Goal: Information Seeking & Learning: Check status

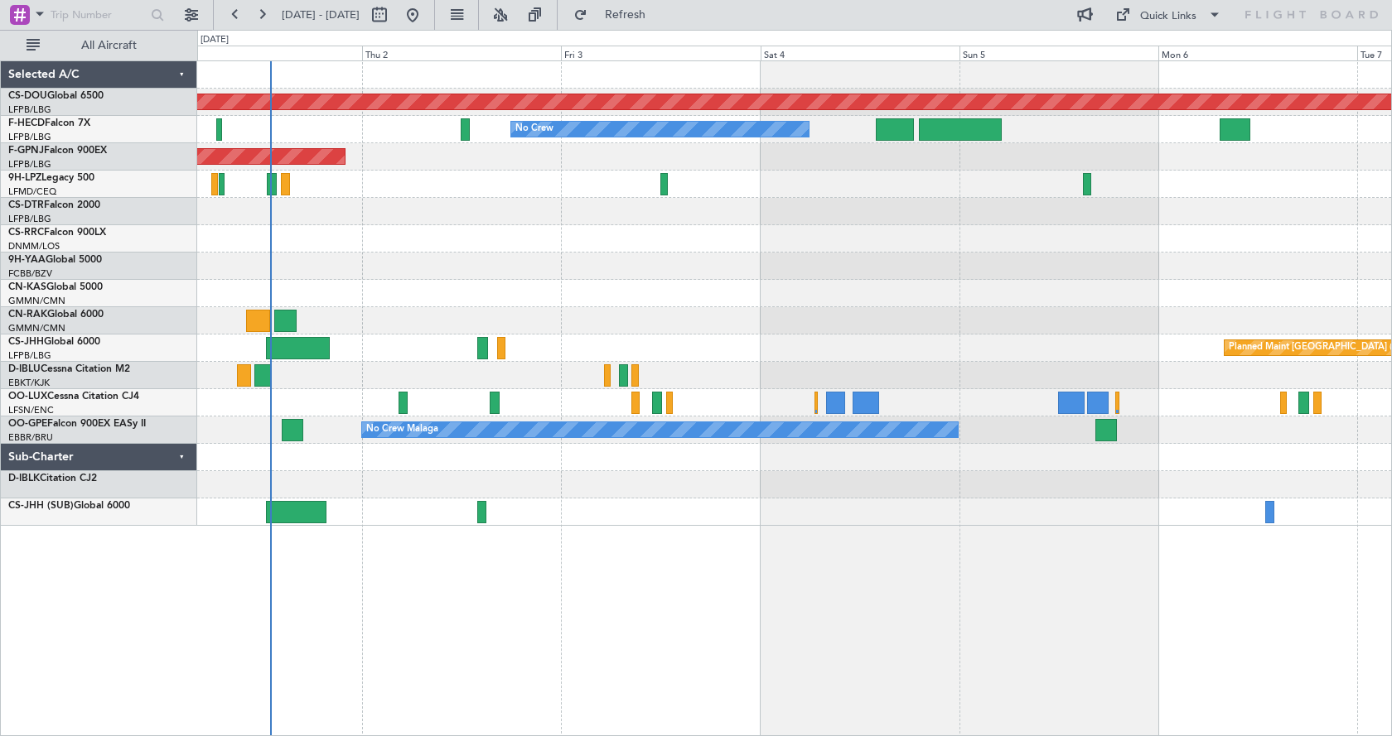
click at [695, 658] on div "Planned Maint London ([GEOGRAPHIC_DATA]) No Crew Planned Maint [GEOGRAPHIC_DATA…" at bounding box center [794, 398] width 1194 height 676
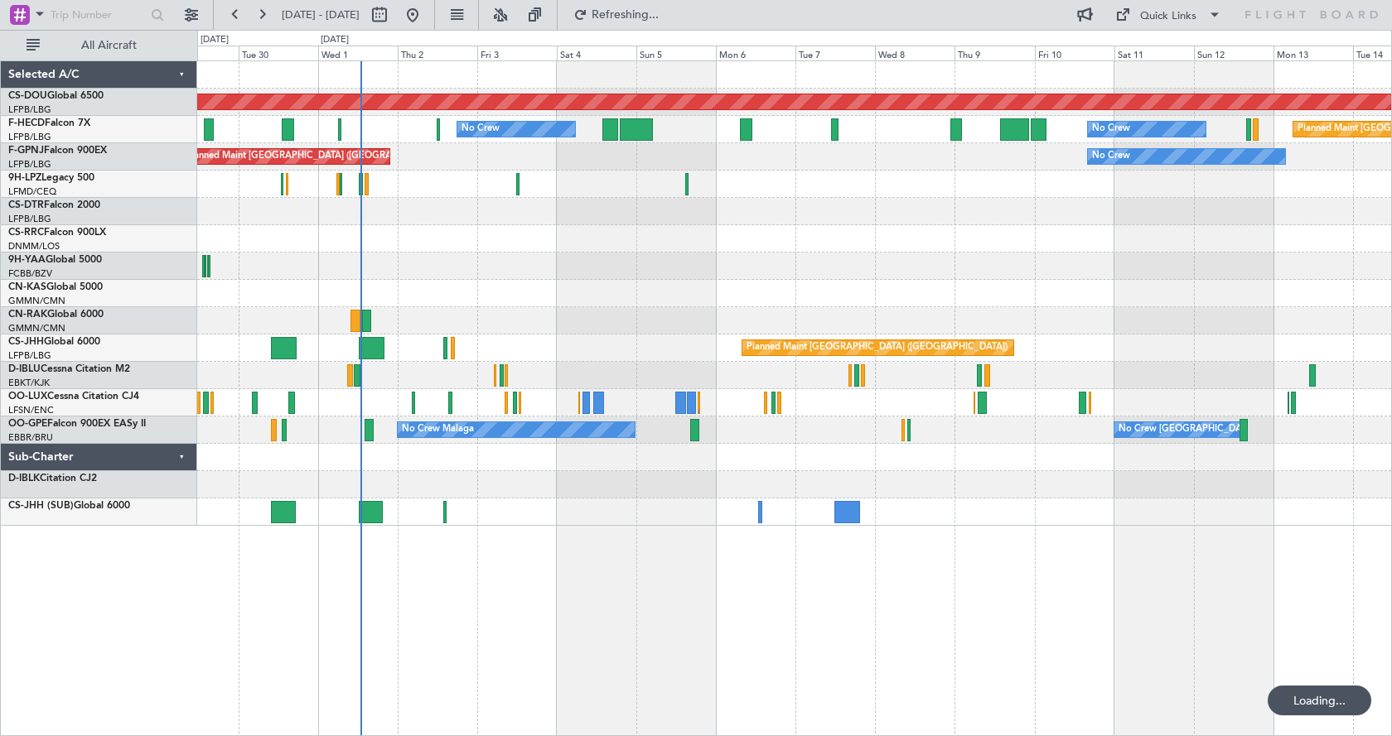
click at [712, 630] on div "Planned Maint London ([GEOGRAPHIC_DATA]) No Crew No Crew Planned Maint [GEOGRAP…" at bounding box center [794, 398] width 1194 height 676
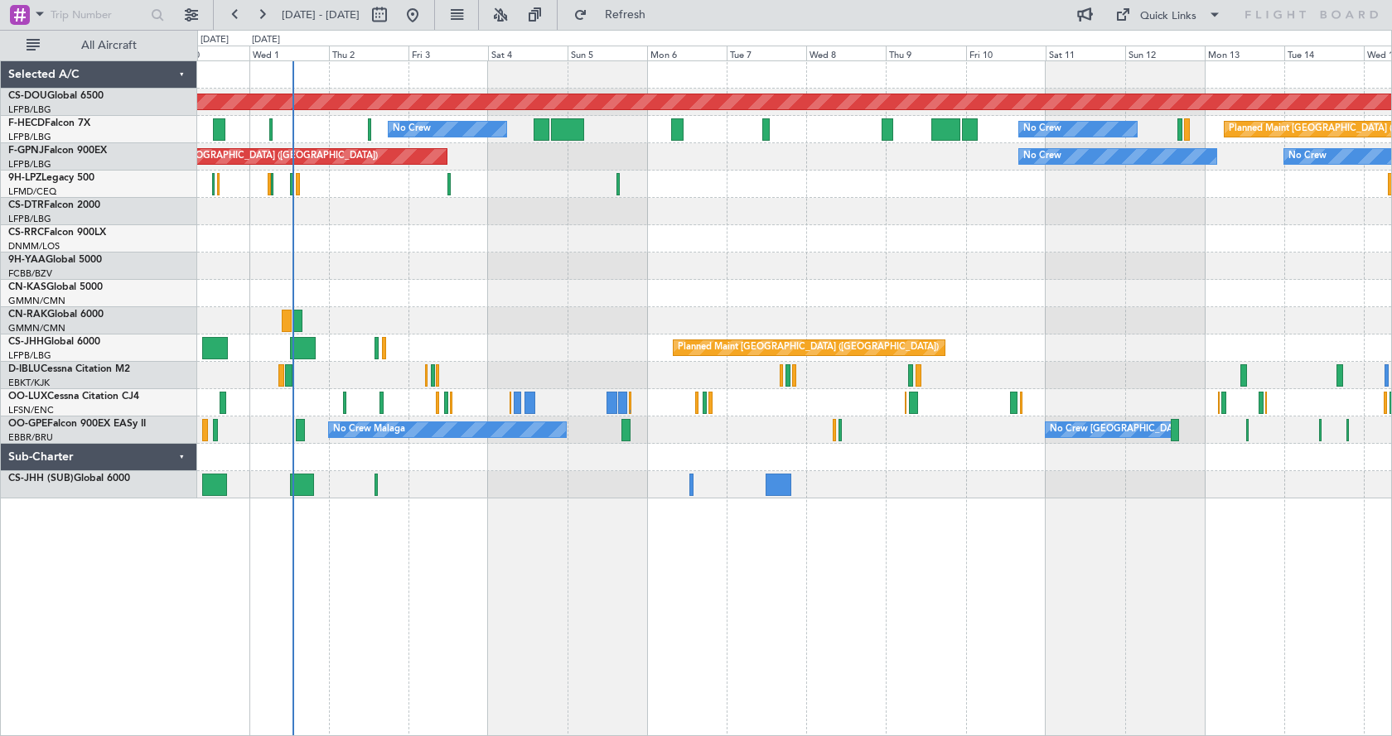
click at [1057, 449] on div "Planned Maint London ([GEOGRAPHIC_DATA]) No Crew Planned Maint [GEOGRAPHIC_DATA…" at bounding box center [794, 279] width 1194 height 437
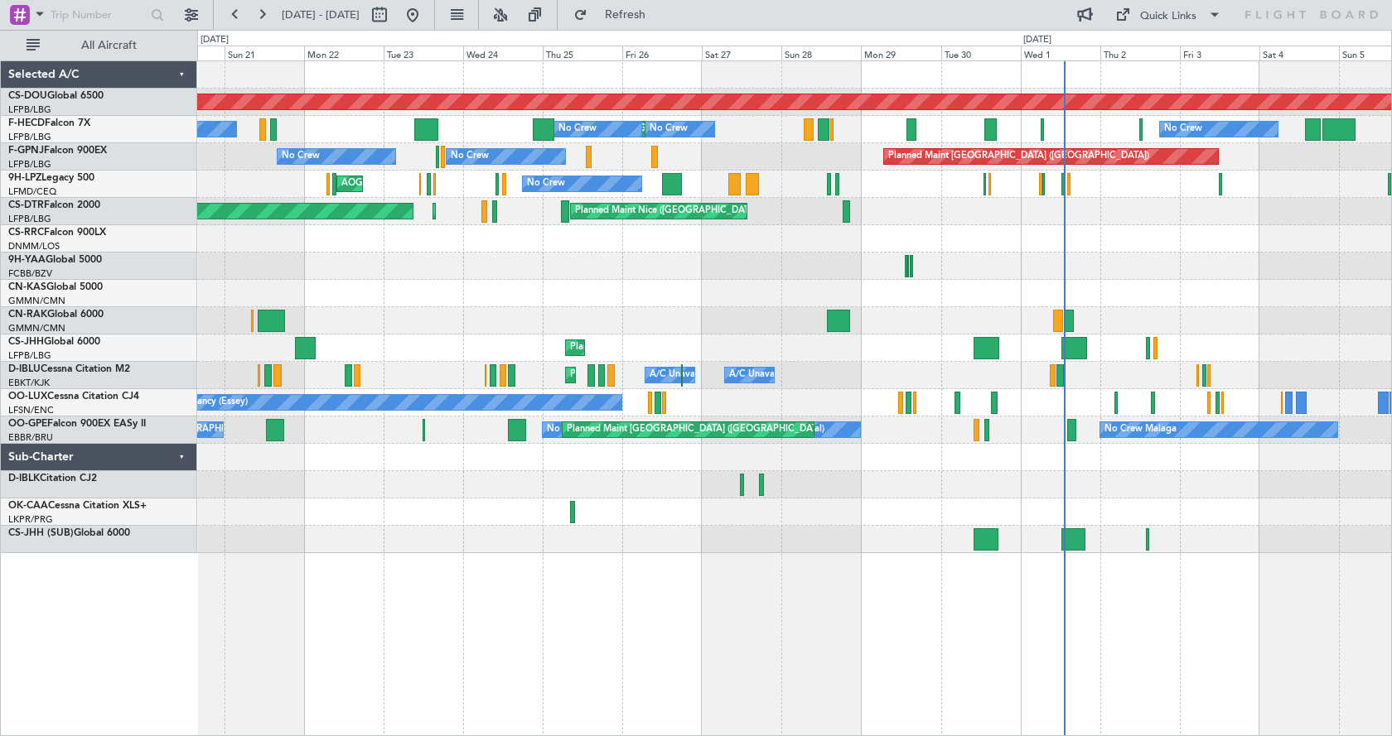
click at [380, 239] on div "Planned Maint [GEOGRAPHIC_DATA] ([GEOGRAPHIC_DATA])" at bounding box center [794, 238] width 1194 height 27
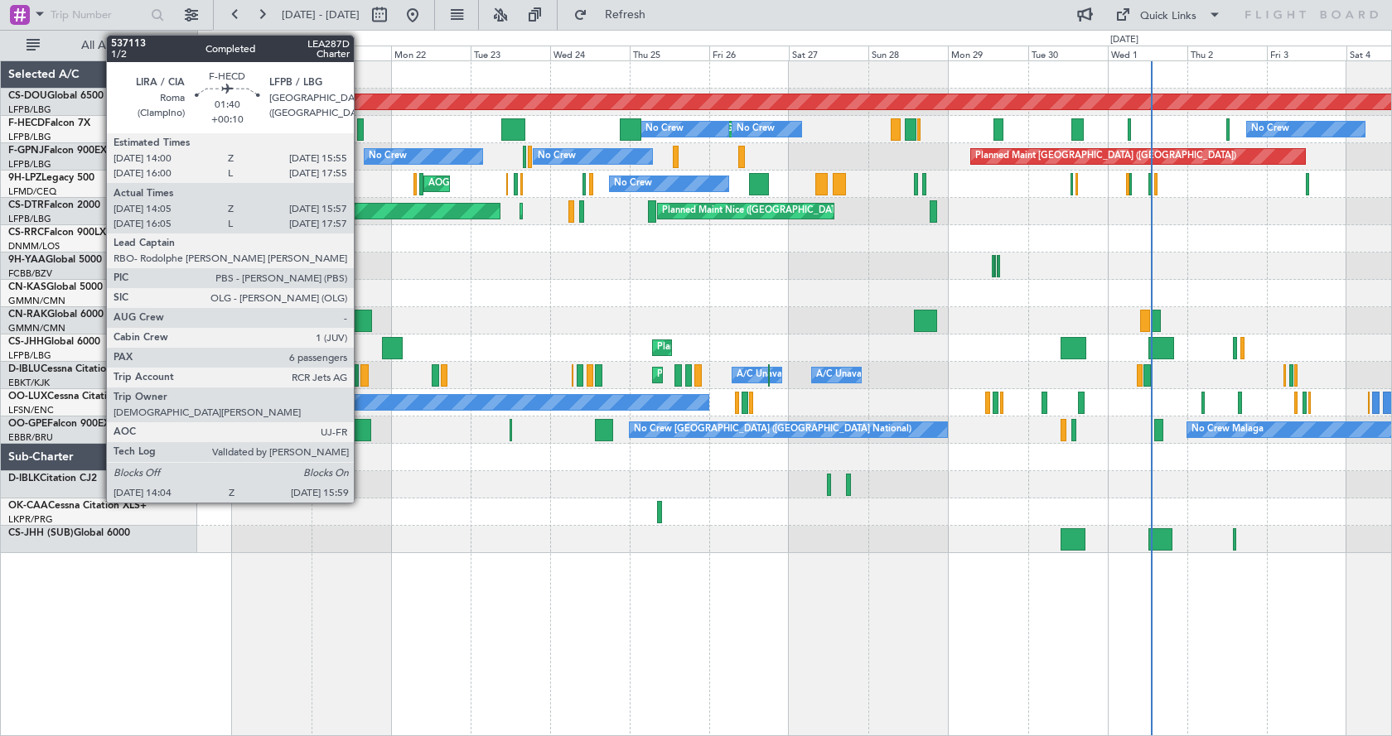
click at [361, 128] on div at bounding box center [360, 129] width 7 height 22
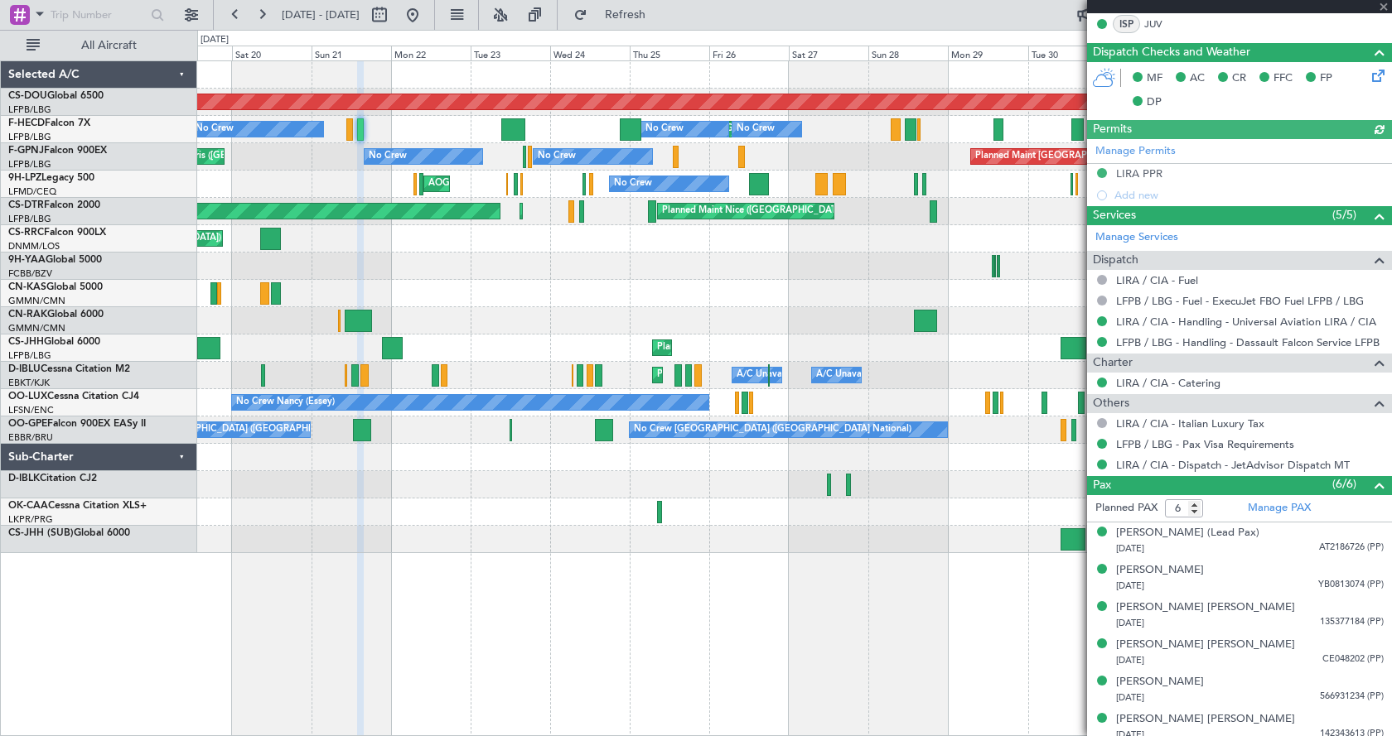
scroll to position [426, 0]
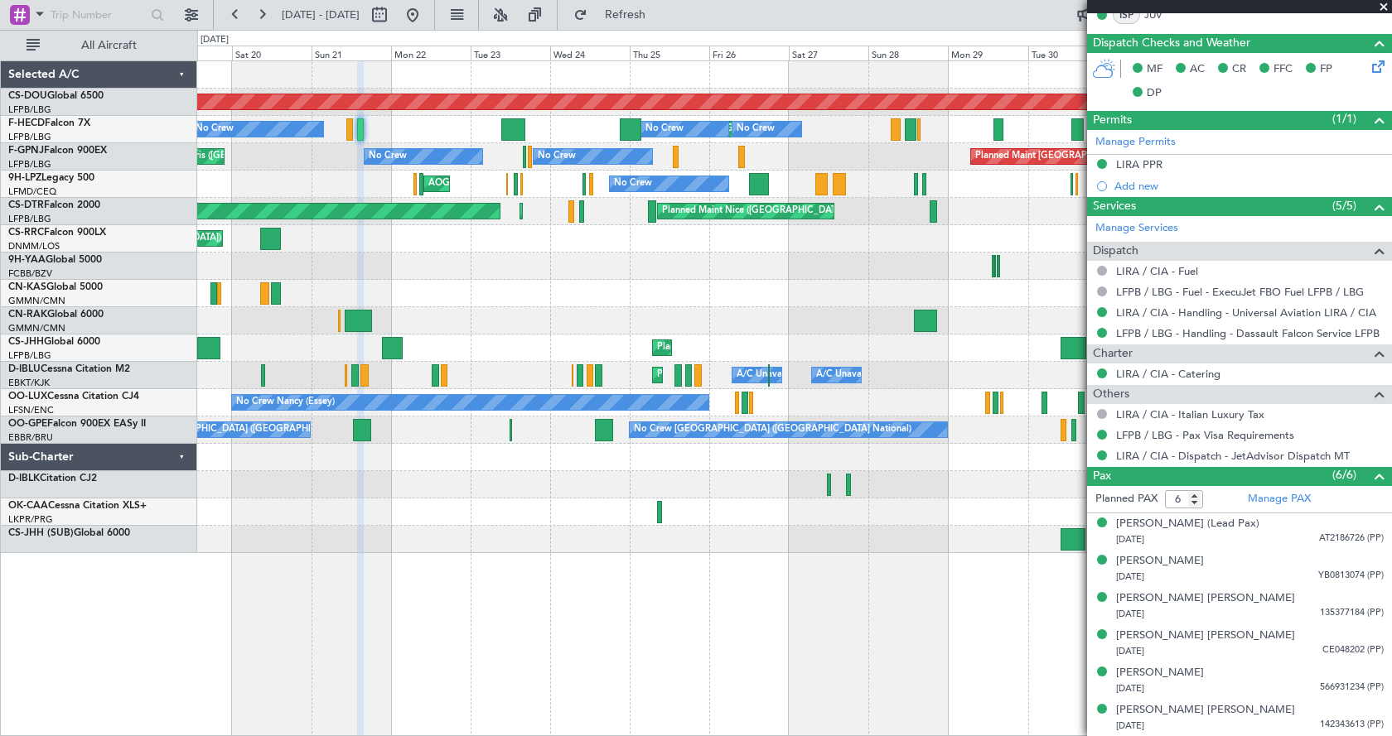
click at [275, 489] on div "Planned Maint London ([GEOGRAPHIC_DATA]) Planned Maint [GEOGRAPHIC_DATA] ([GEOG…" at bounding box center [794, 307] width 1194 height 492
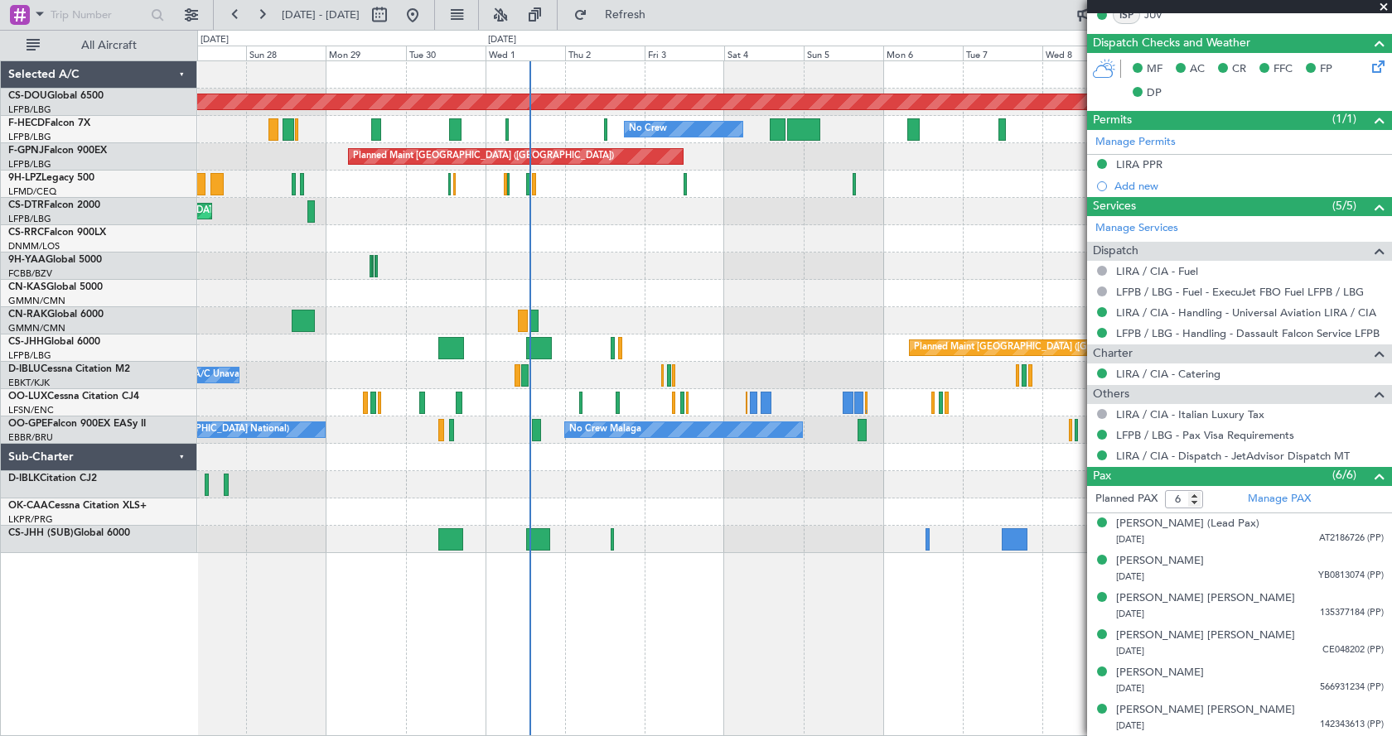
click at [176, 494] on div "Planned Maint London ([GEOGRAPHIC_DATA]) No Crew No Crew No Crew Planned Maint …" at bounding box center [696, 383] width 1392 height 707
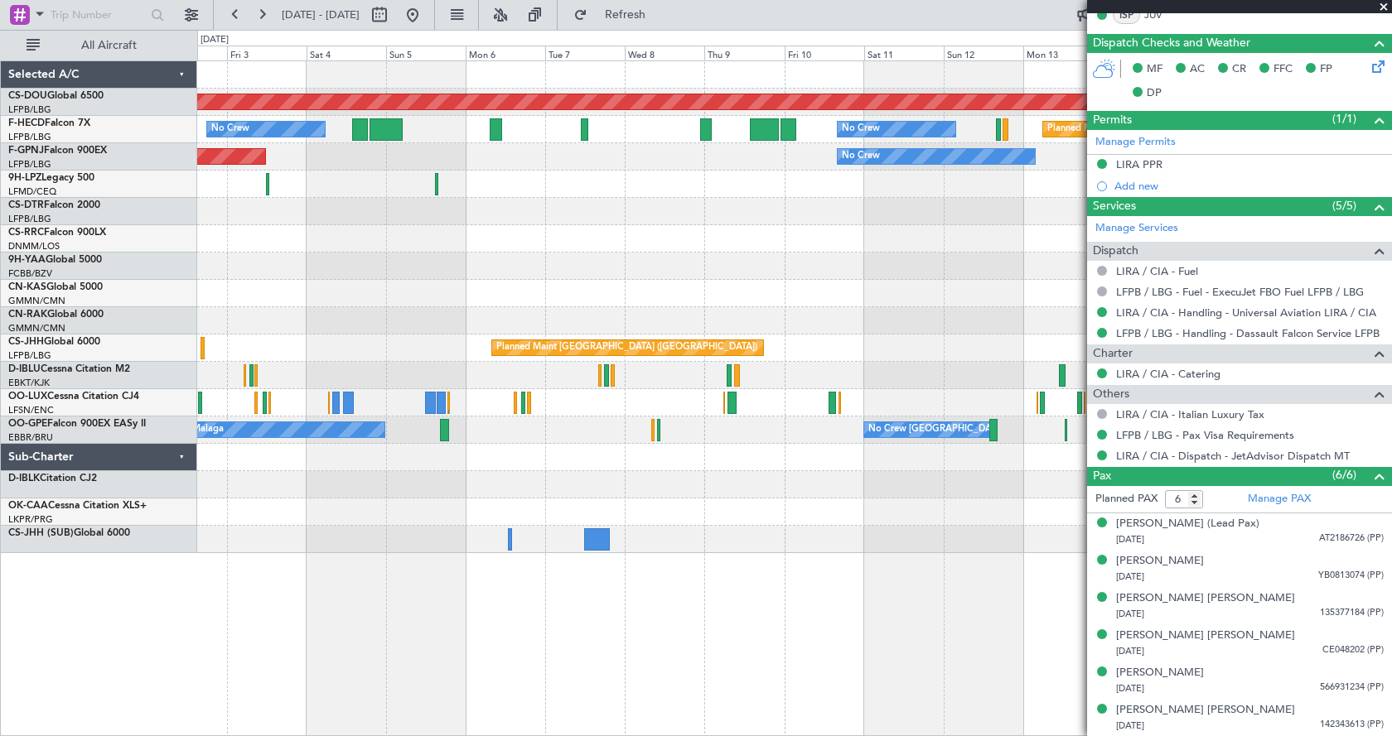
click at [340, 410] on div at bounding box center [336, 403] width 8 height 22
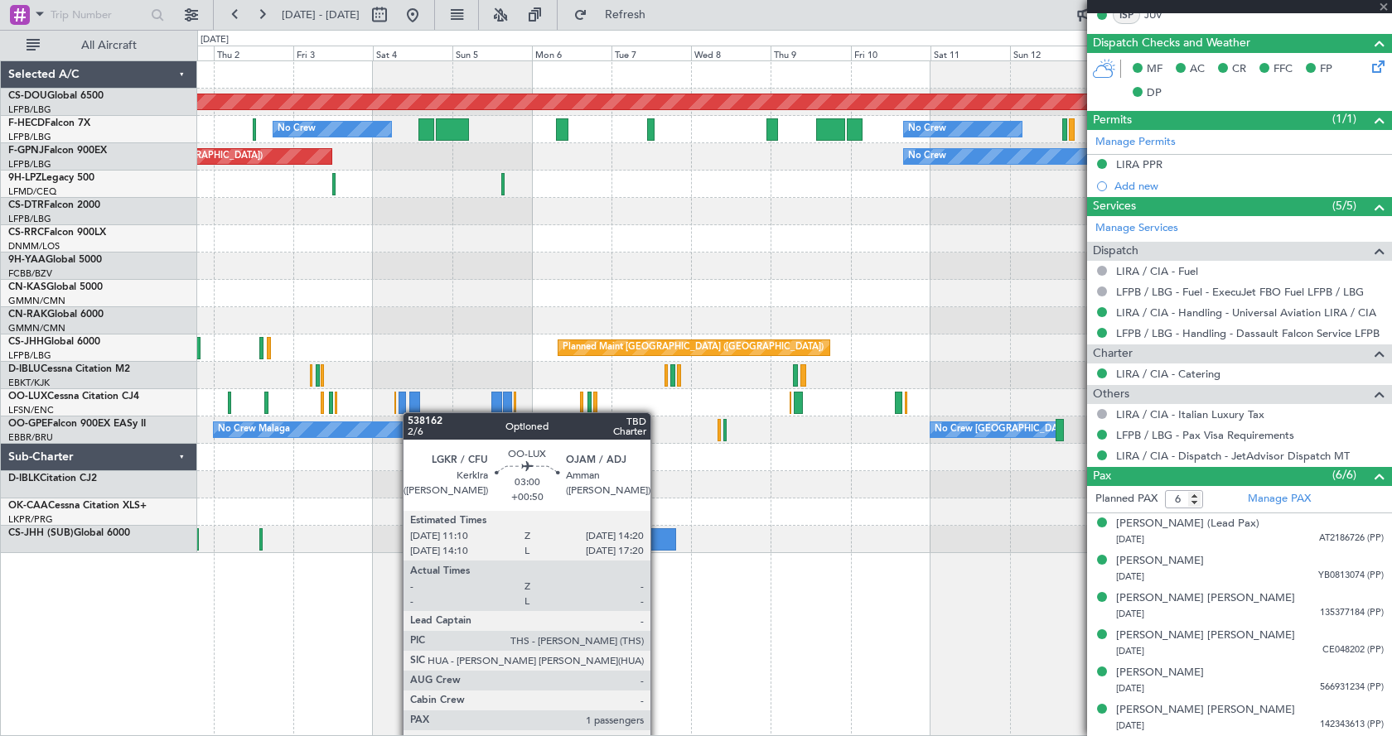
click at [407, 407] on div at bounding box center [402, 403] width 8 height 22
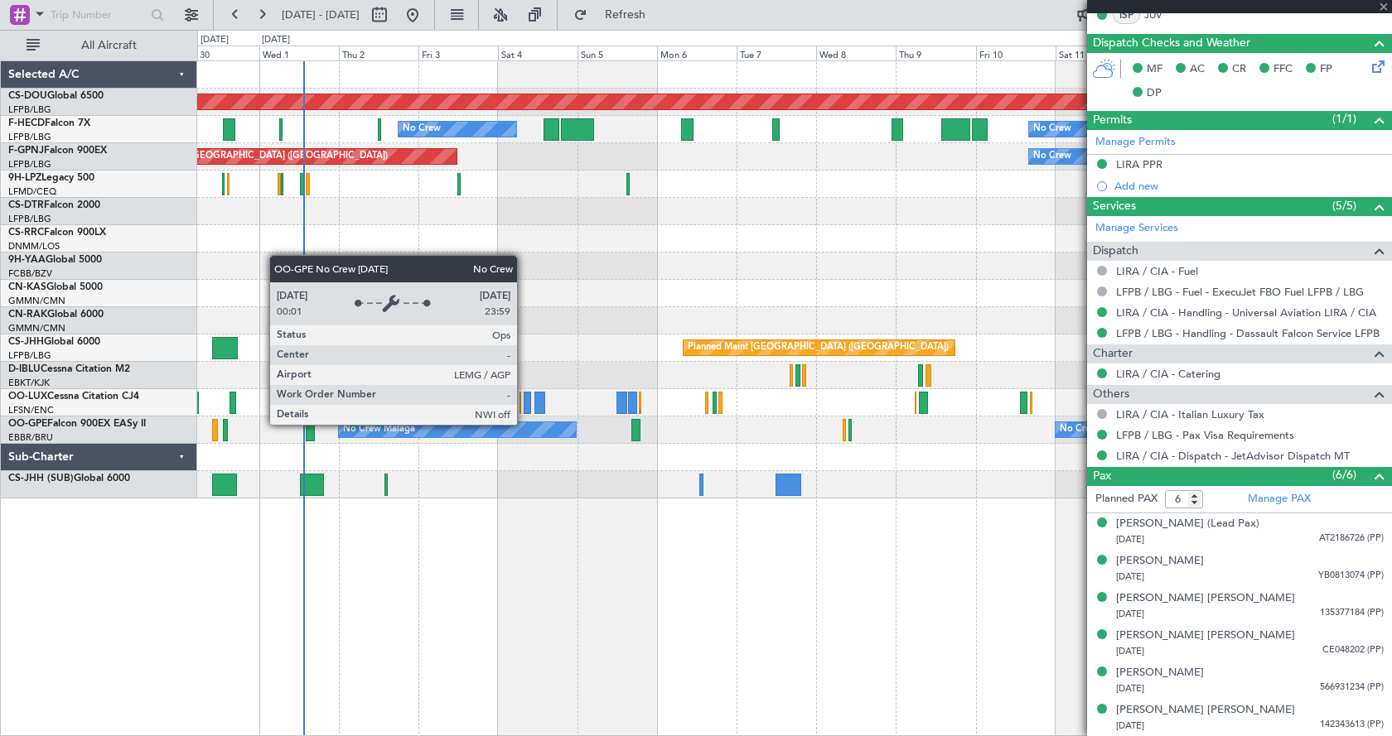
type input "+00:05"
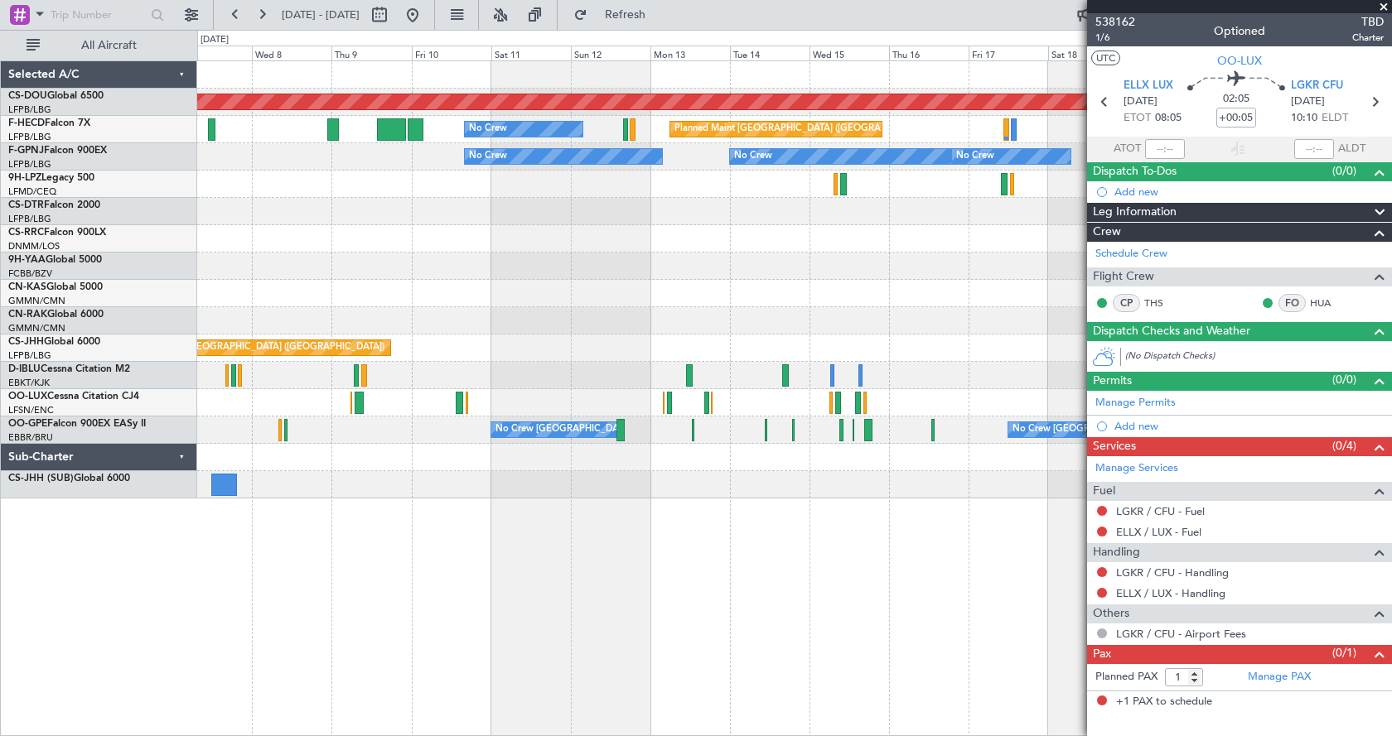
click at [244, 241] on div "Planned Maint London ([GEOGRAPHIC_DATA]) Planned Maint [GEOGRAPHIC_DATA] ([GEOG…" at bounding box center [794, 279] width 1194 height 437
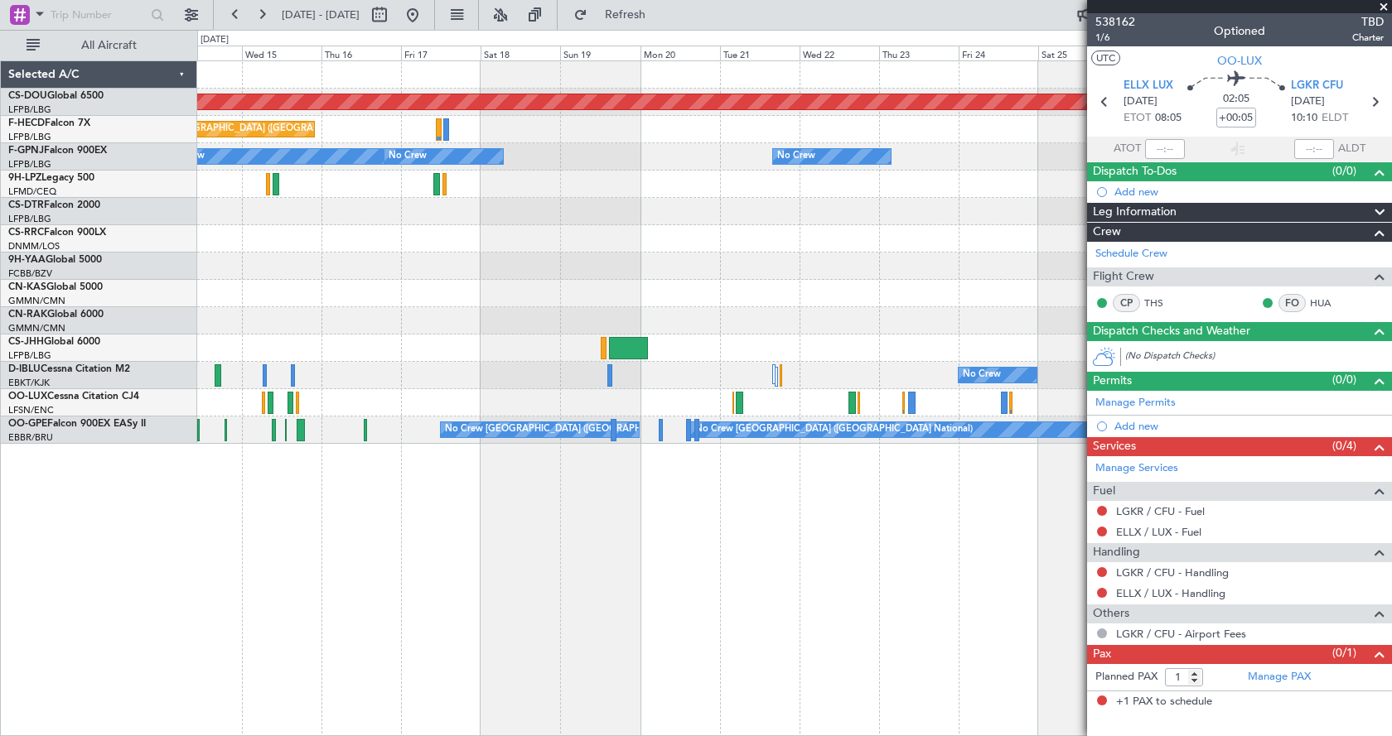
click at [827, 248] on div "Planned Maint London ([GEOGRAPHIC_DATA]) Planned Maint [GEOGRAPHIC_DATA] ([GEOG…" at bounding box center [794, 252] width 1194 height 383
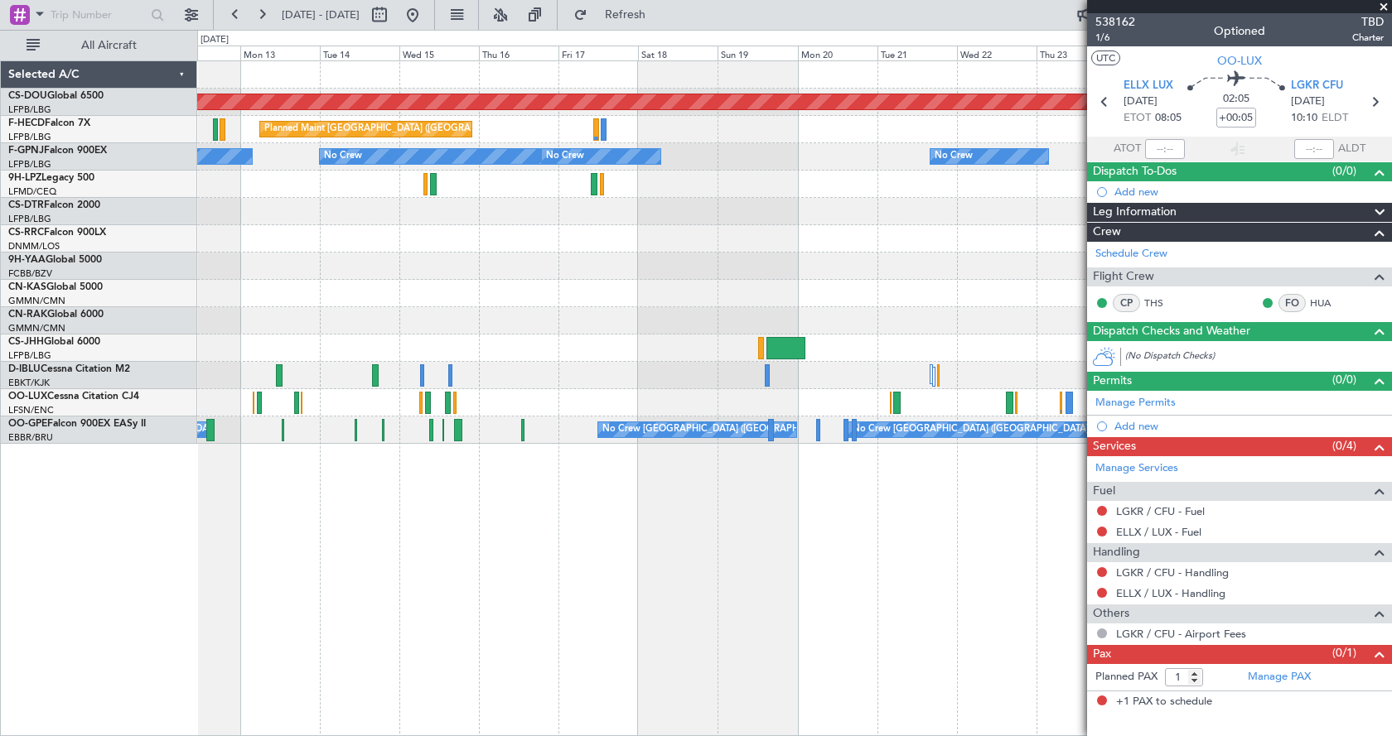
click at [783, 257] on div "Planned Maint London ([GEOGRAPHIC_DATA]) Planned Maint [GEOGRAPHIC_DATA] ([GEOG…" at bounding box center [794, 252] width 1194 height 383
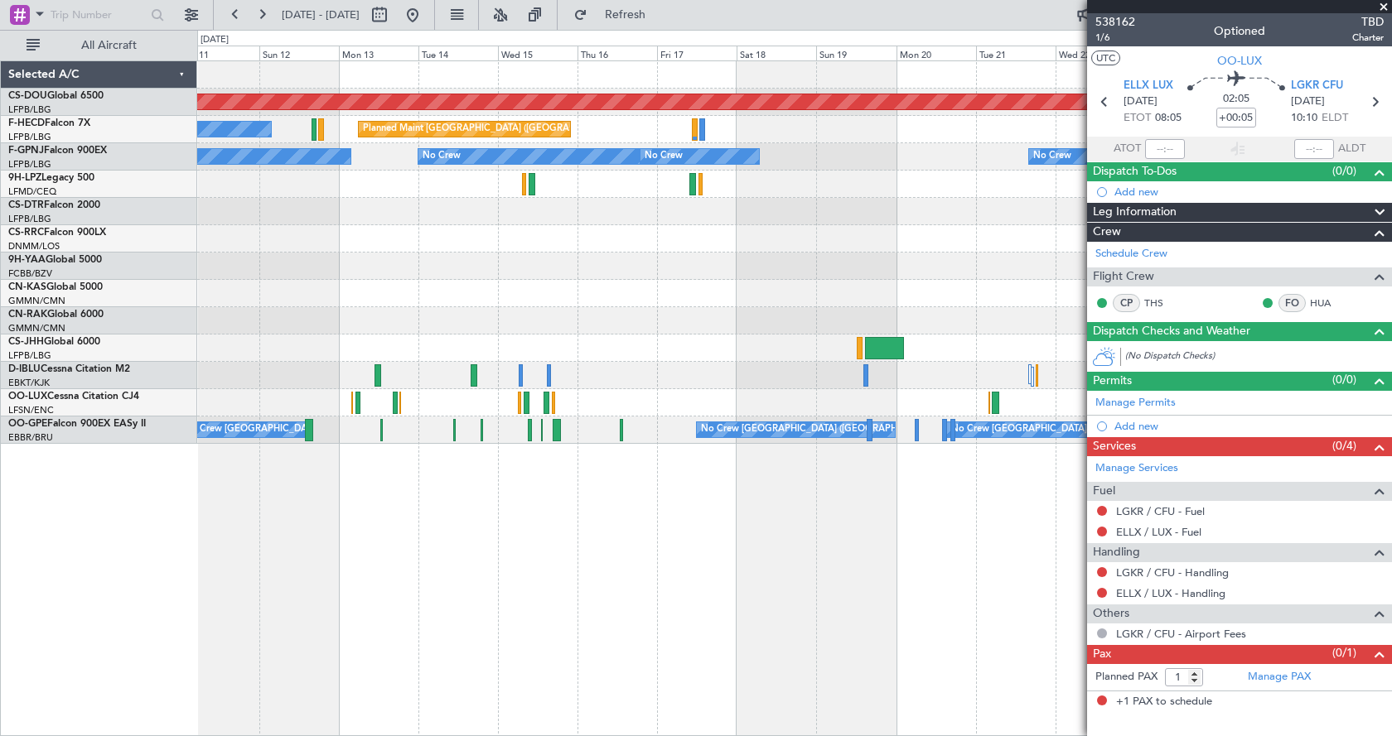
click at [1380, 2] on span at bounding box center [1383, 7] width 17 height 15
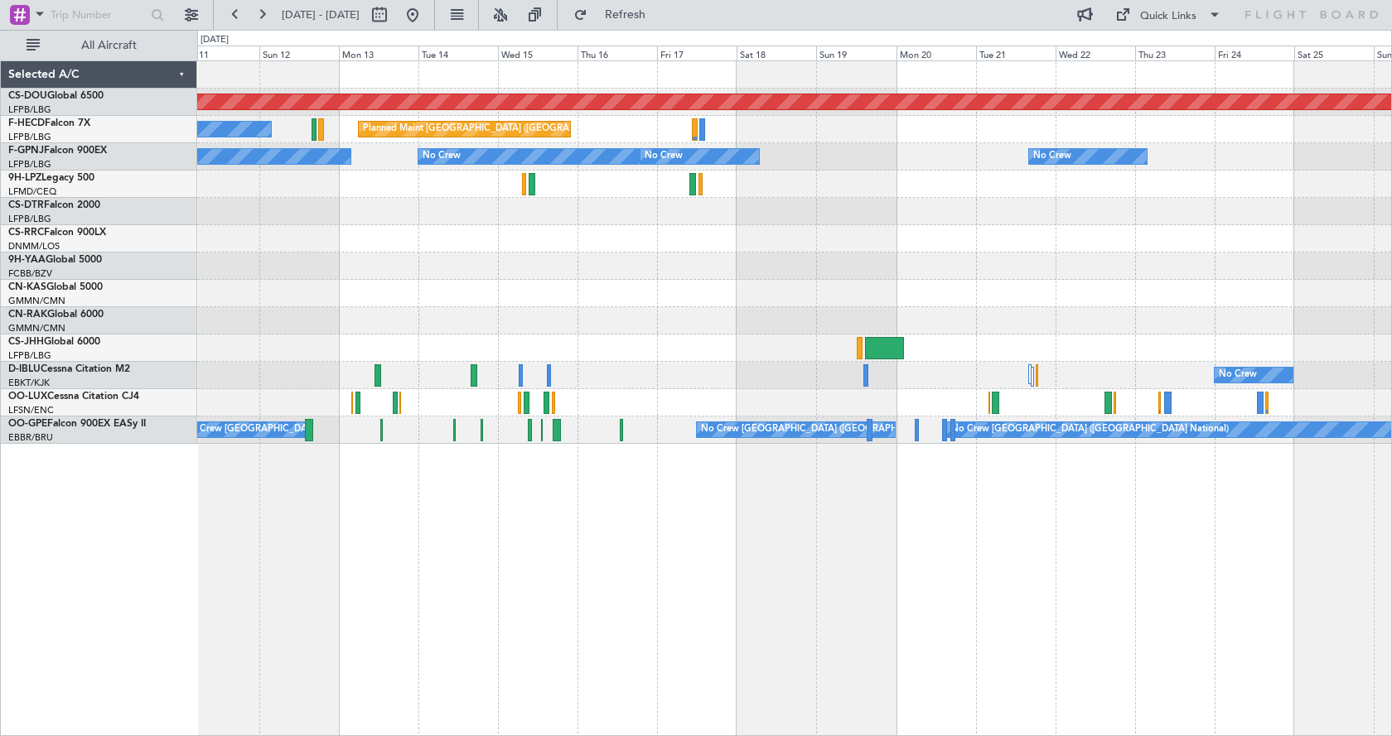
type input "0"
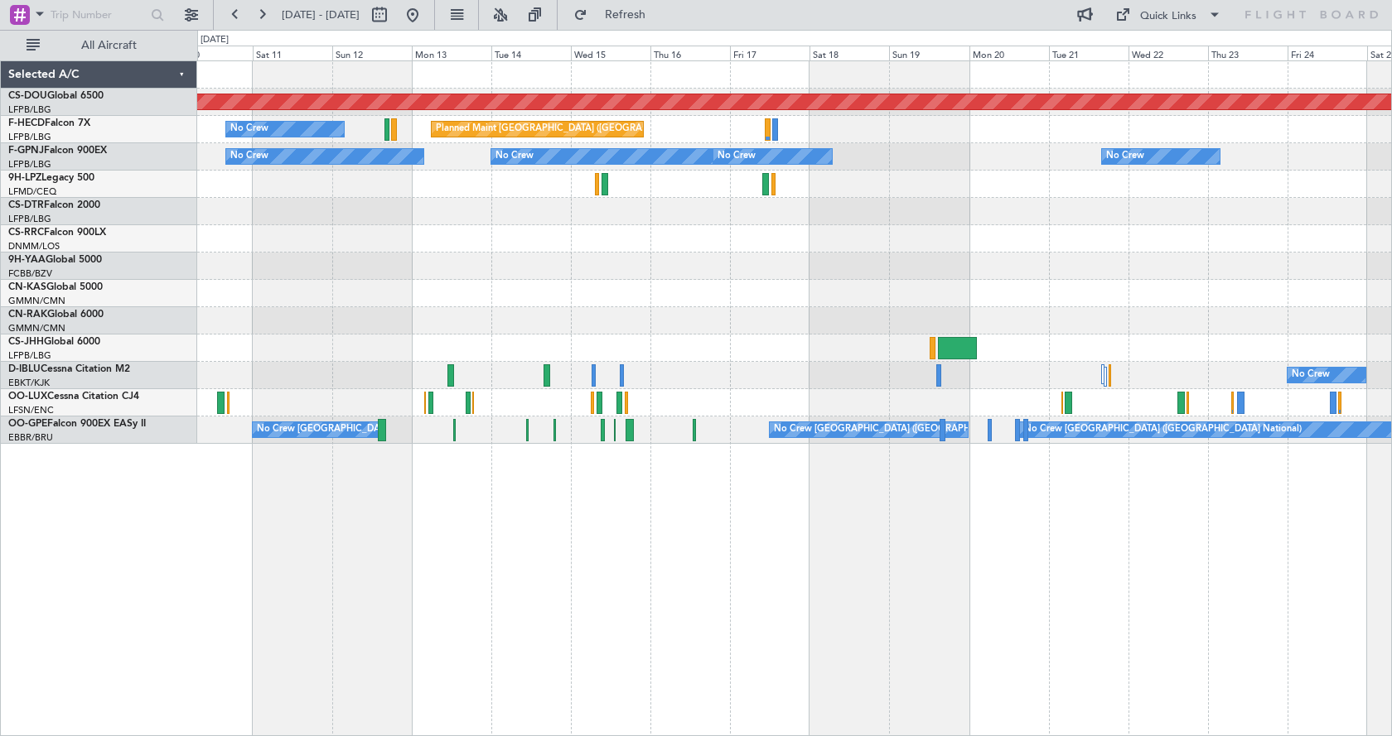
click at [760, 323] on div at bounding box center [794, 320] width 1194 height 27
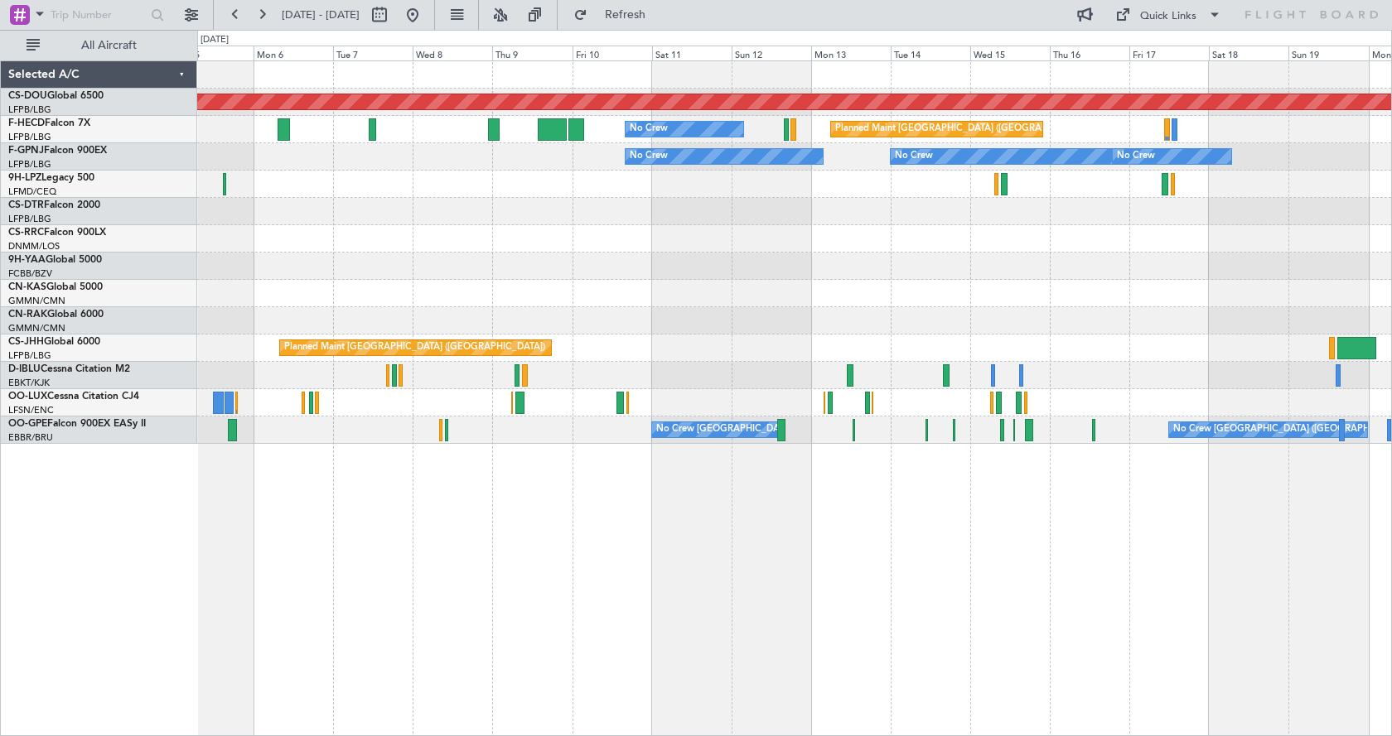
click at [885, 285] on div at bounding box center [794, 293] width 1194 height 27
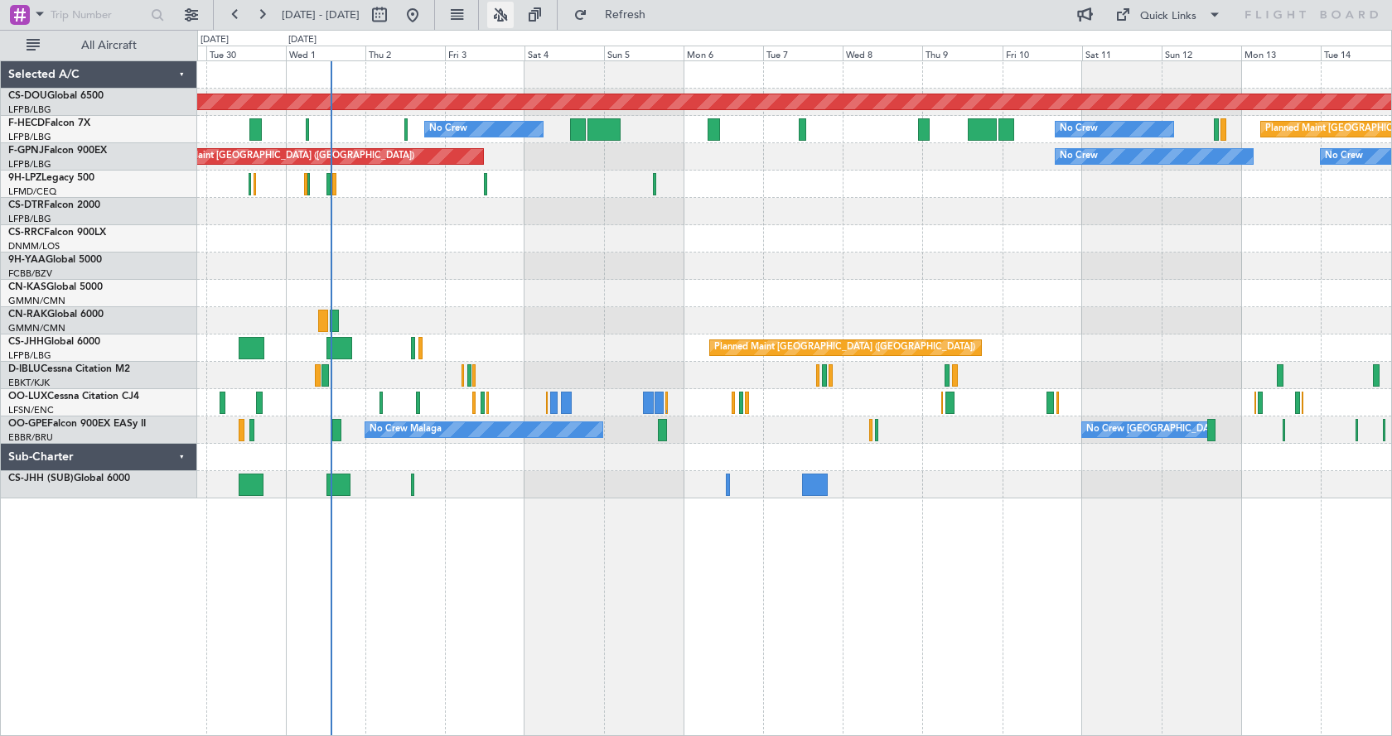
click at [514, 14] on button at bounding box center [500, 15] width 27 height 27
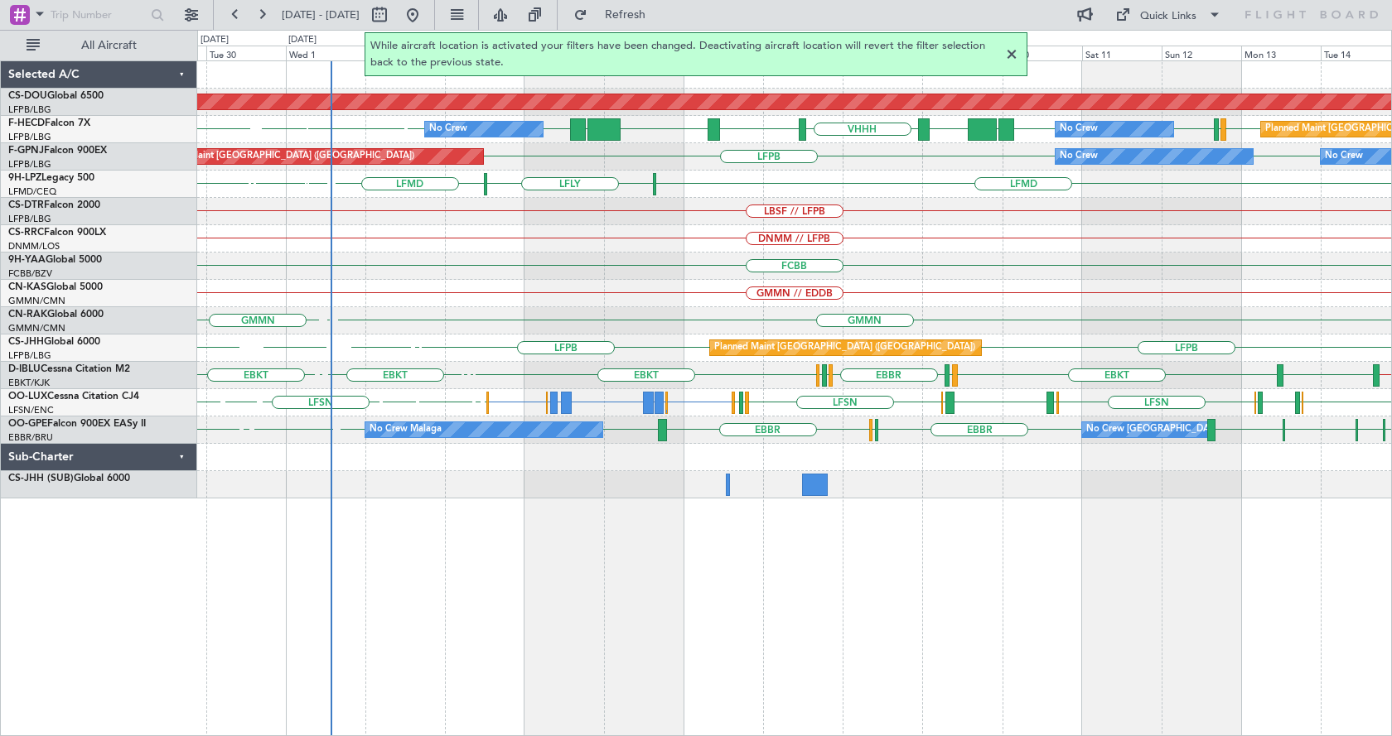
click at [1010, 52] on div at bounding box center [1011, 55] width 20 height 20
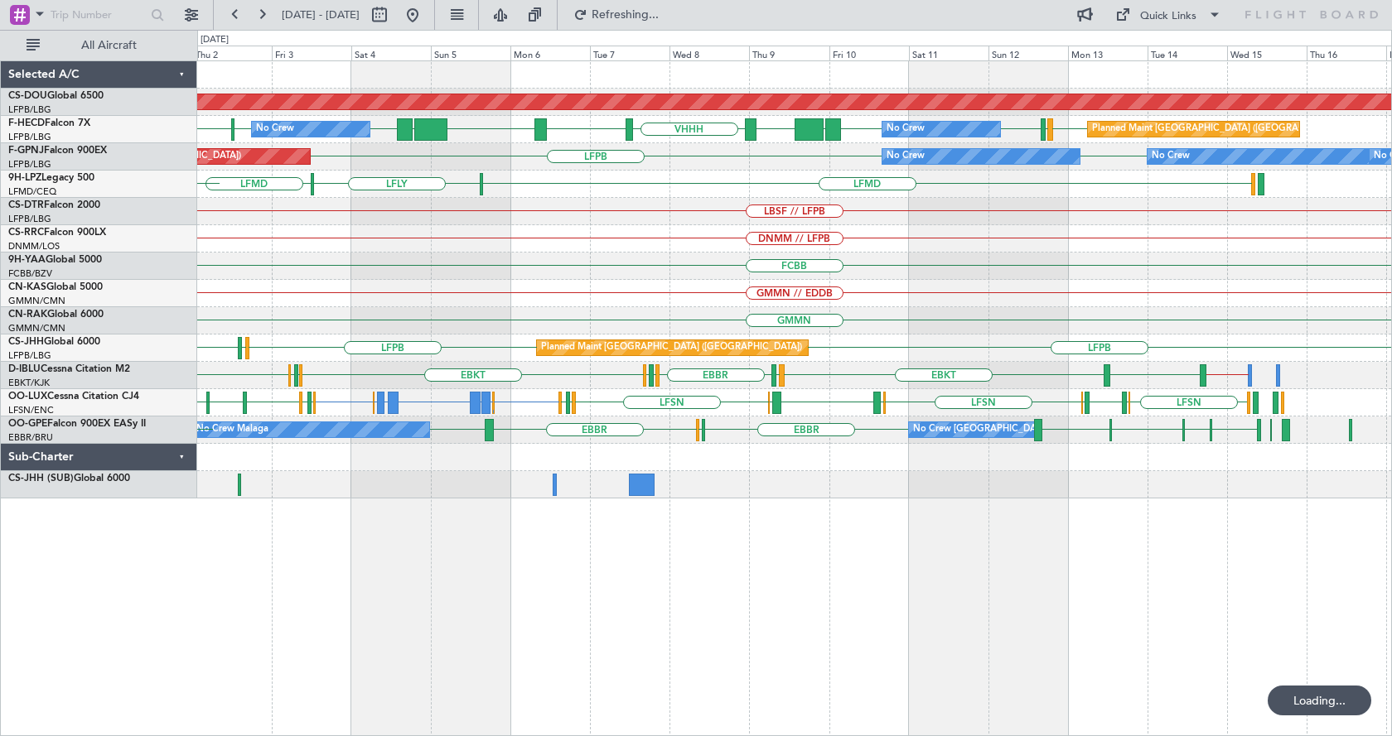
click at [764, 607] on div "Planned Maint London ([GEOGRAPHIC_DATA]) Planned Maint [GEOGRAPHIC_DATA] ([GEOG…" at bounding box center [794, 398] width 1194 height 676
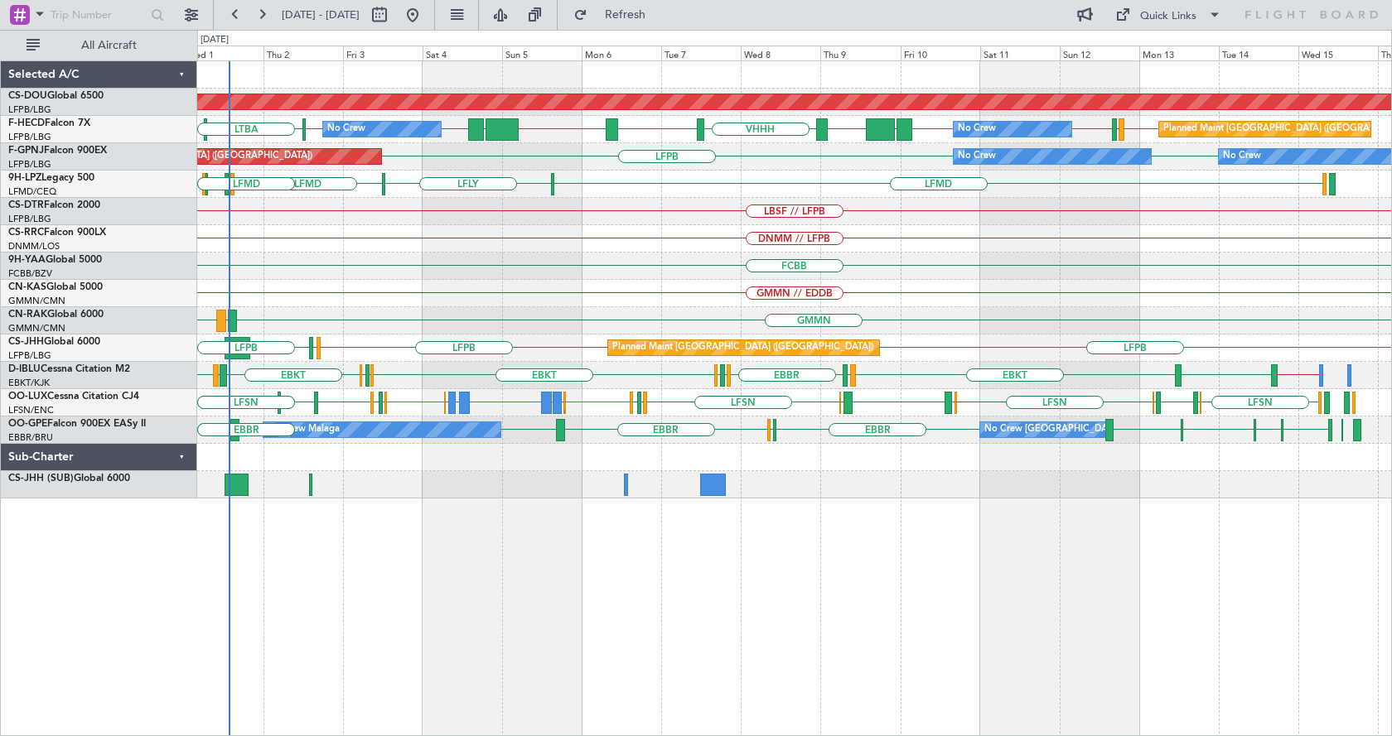
click at [869, 600] on div "Planned Maint London ([GEOGRAPHIC_DATA]) VHHH RPLL WSSL HEGN LFPB LFPB LFMN LFP…" at bounding box center [794, 398] width 1194 height 676
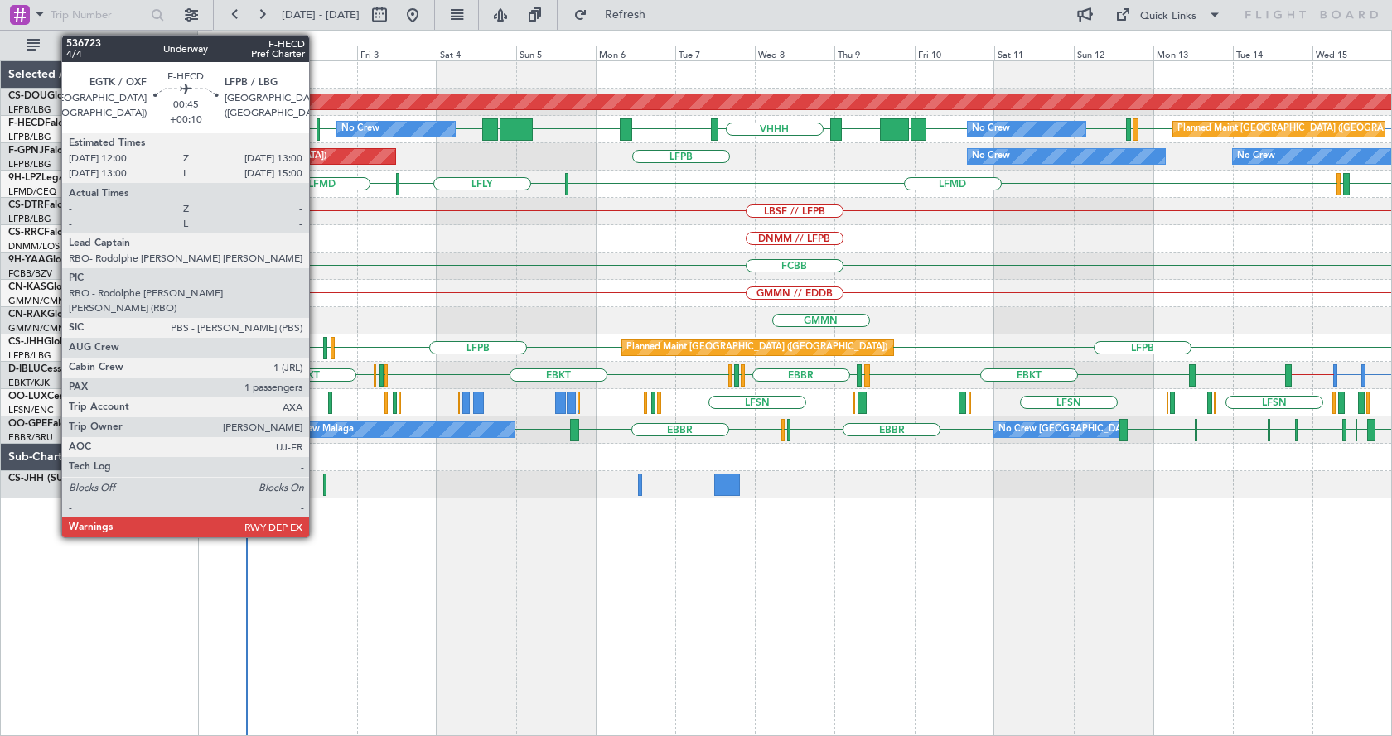
click at [316, 129] on div at bounding box center [318, 129] width 4 height 22
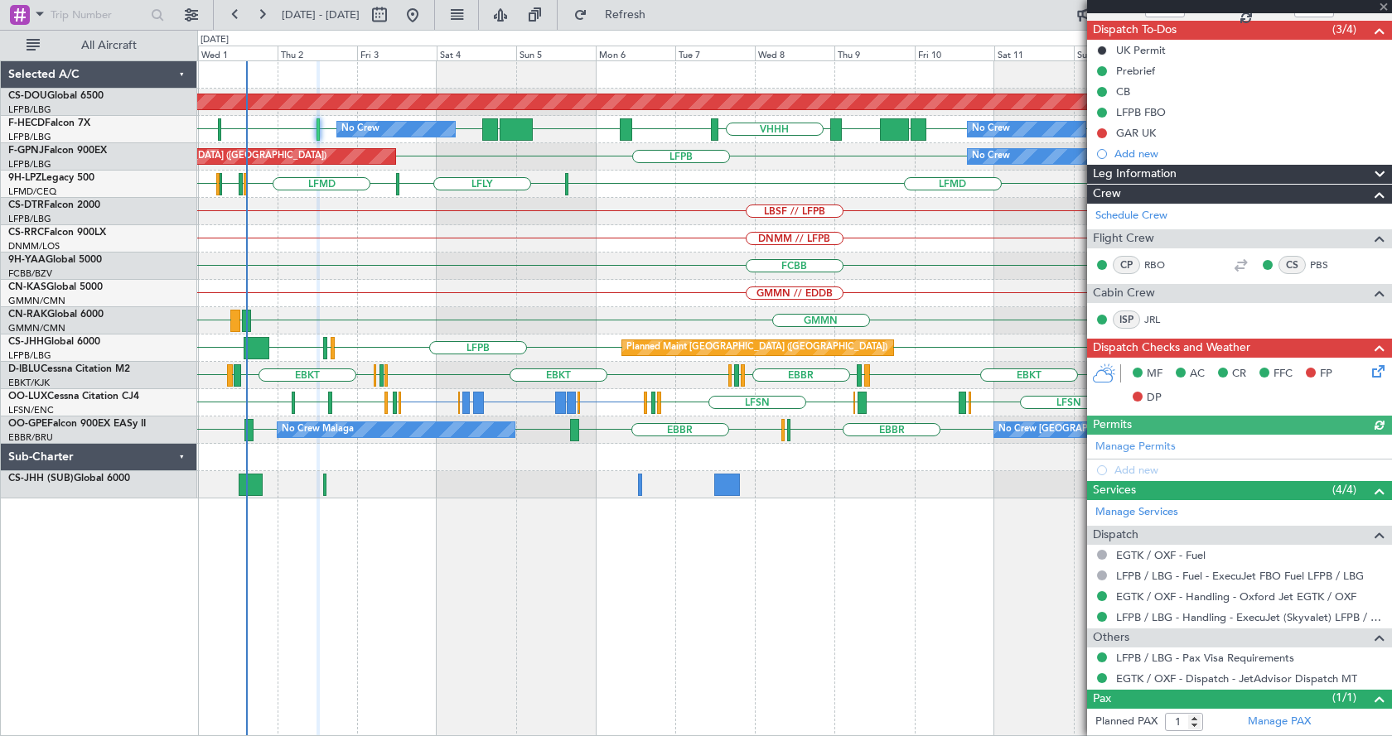
scroll to position [178, 0]
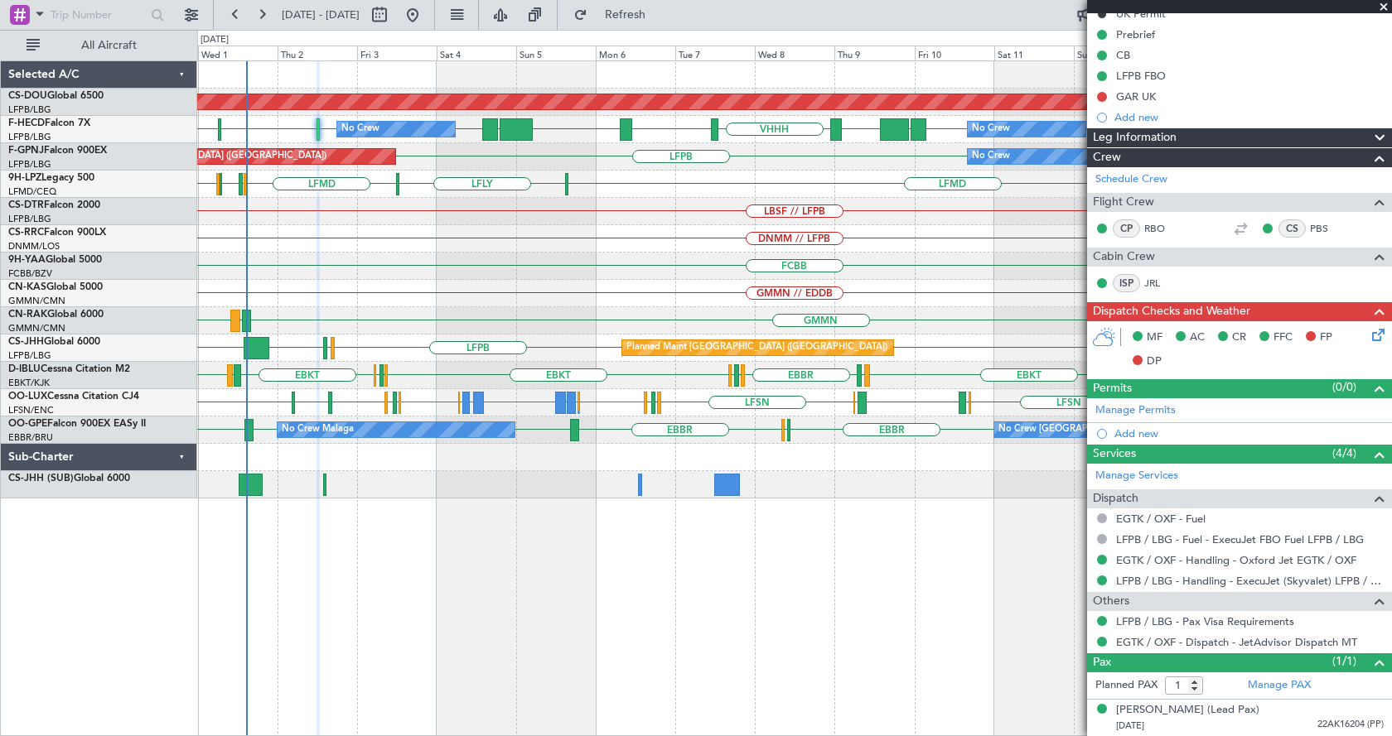
click at [1382, 5] on span at bounding box center [1383, 7] width 17 height 15
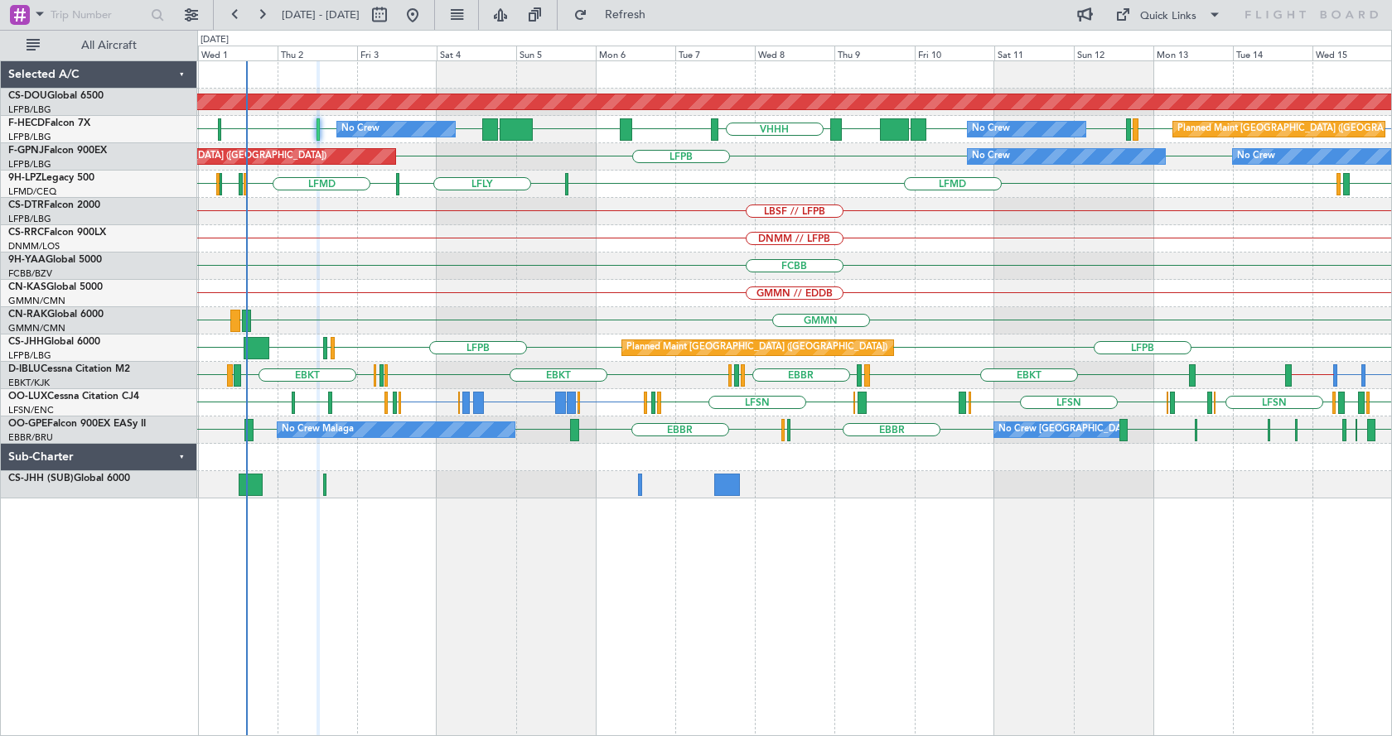
type input "0"
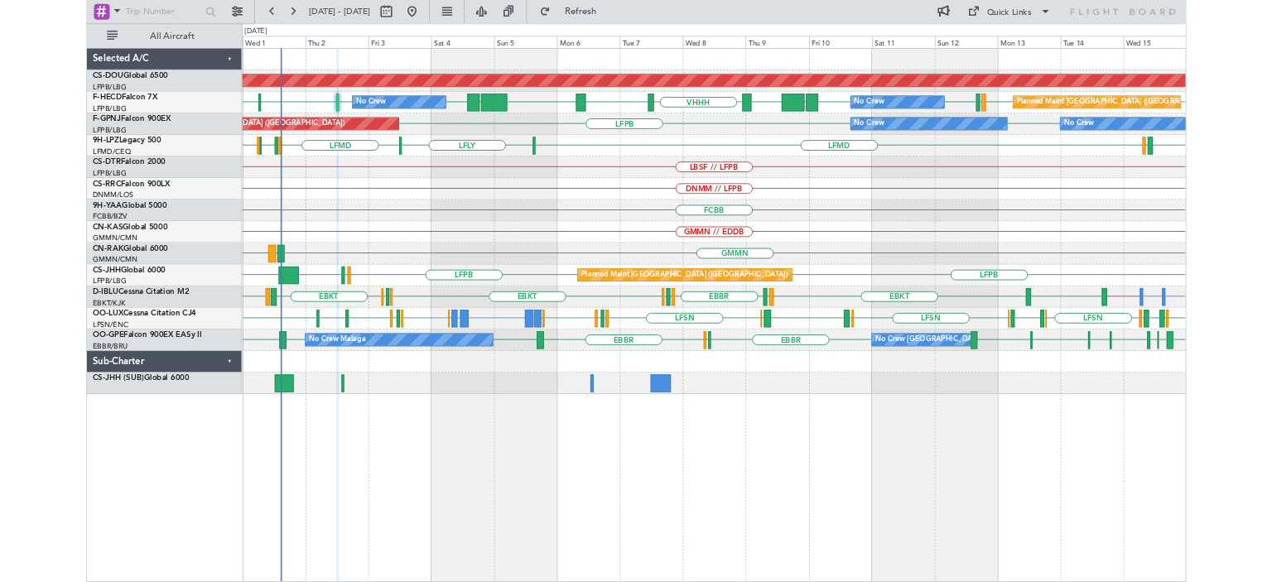
scroll to position [0, 0]
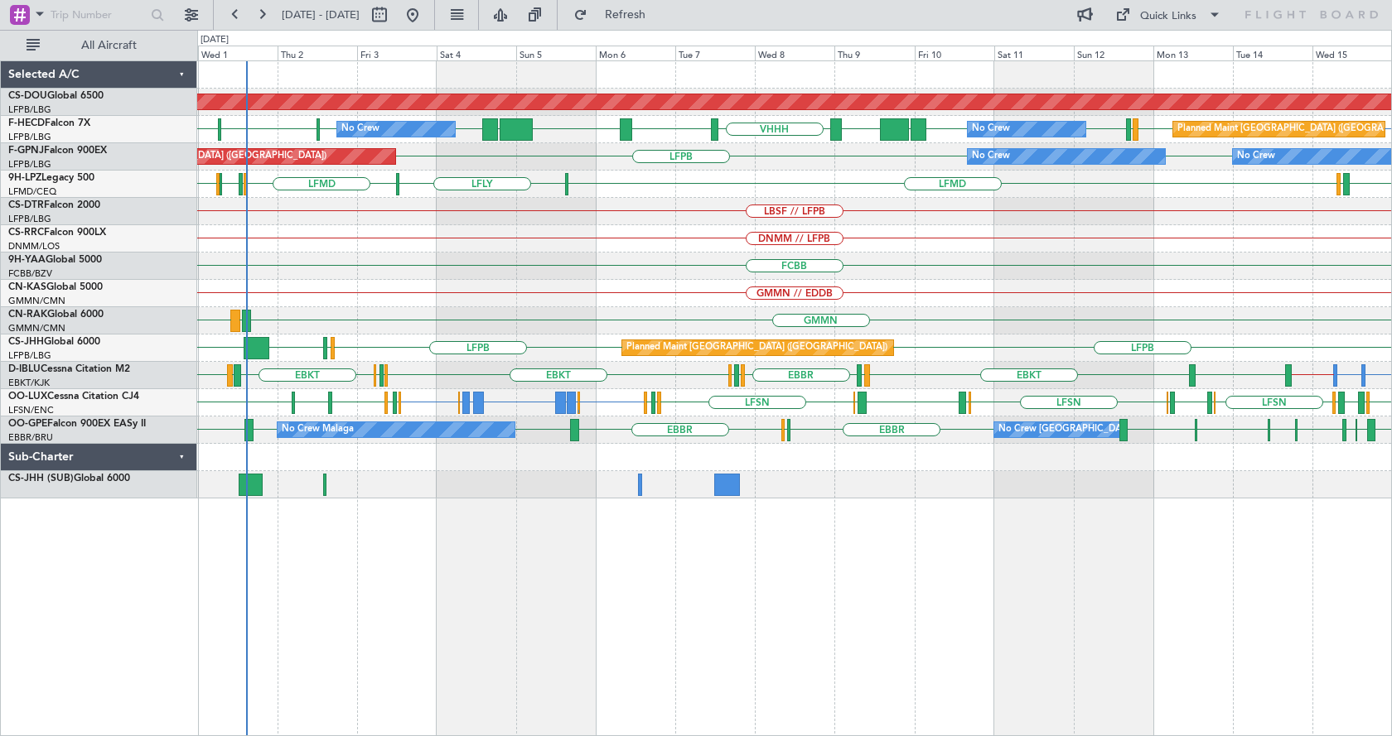
click at [419, 654] on div "Planned Maint London ([GEOGRAPHIC_DATA]) LFPB LFPB [GEOGRAPHIC_DATA] [GEOGRAPHI…" at bounding box center [794, 398] width 1194 height 676
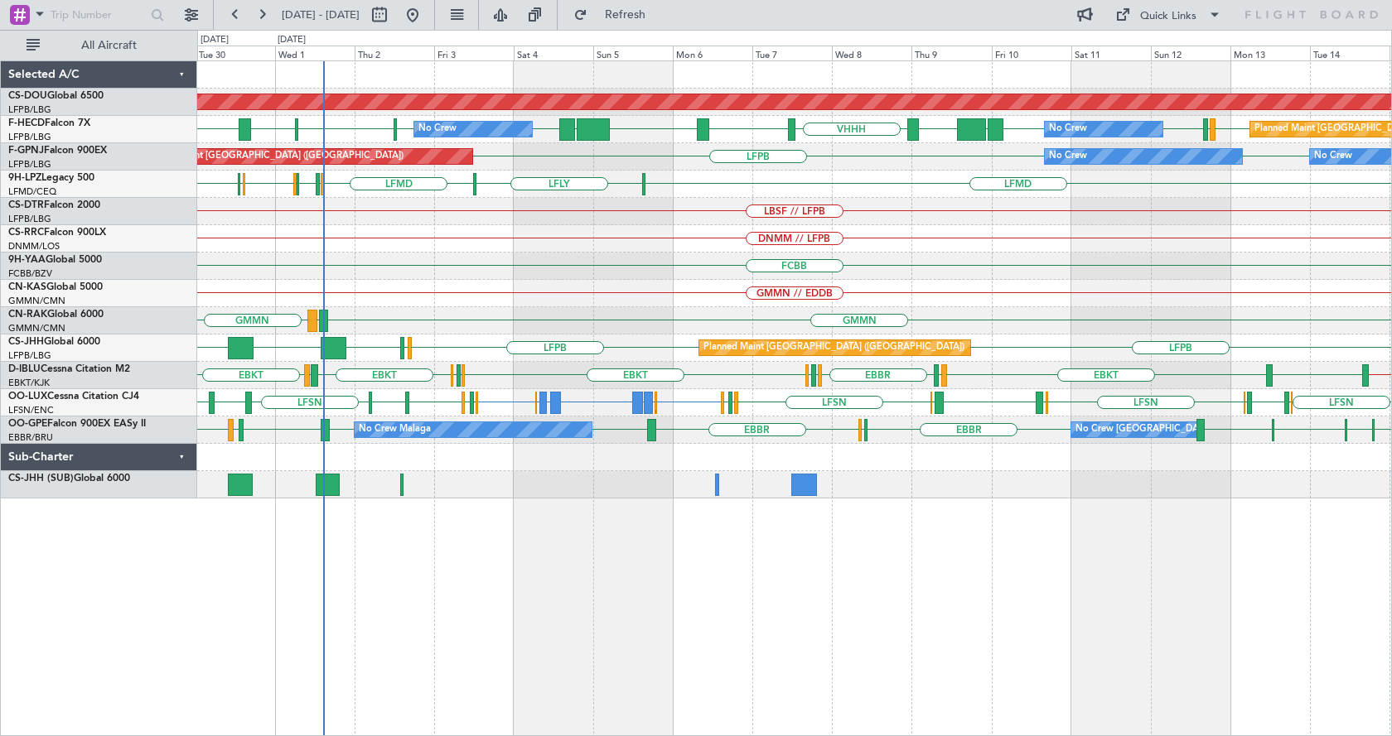
click at [412, 595] on div "Planned Maint London ([GEOGRAPHIC_DATA]) LFPB [GEOGRAPHIC_DATA] [GEOGRAPHIC_DAT…" at bounding box center [794, 398] width 1194 height 676
click at [374, 147] on div "LFPB LFPB Planned Maint [GEOGRAPHIC_DATA] ([GEOGRAPHIC_DATA]) No Crew No Crew N…" at bounding box center [794, 156] width 1194 height 27
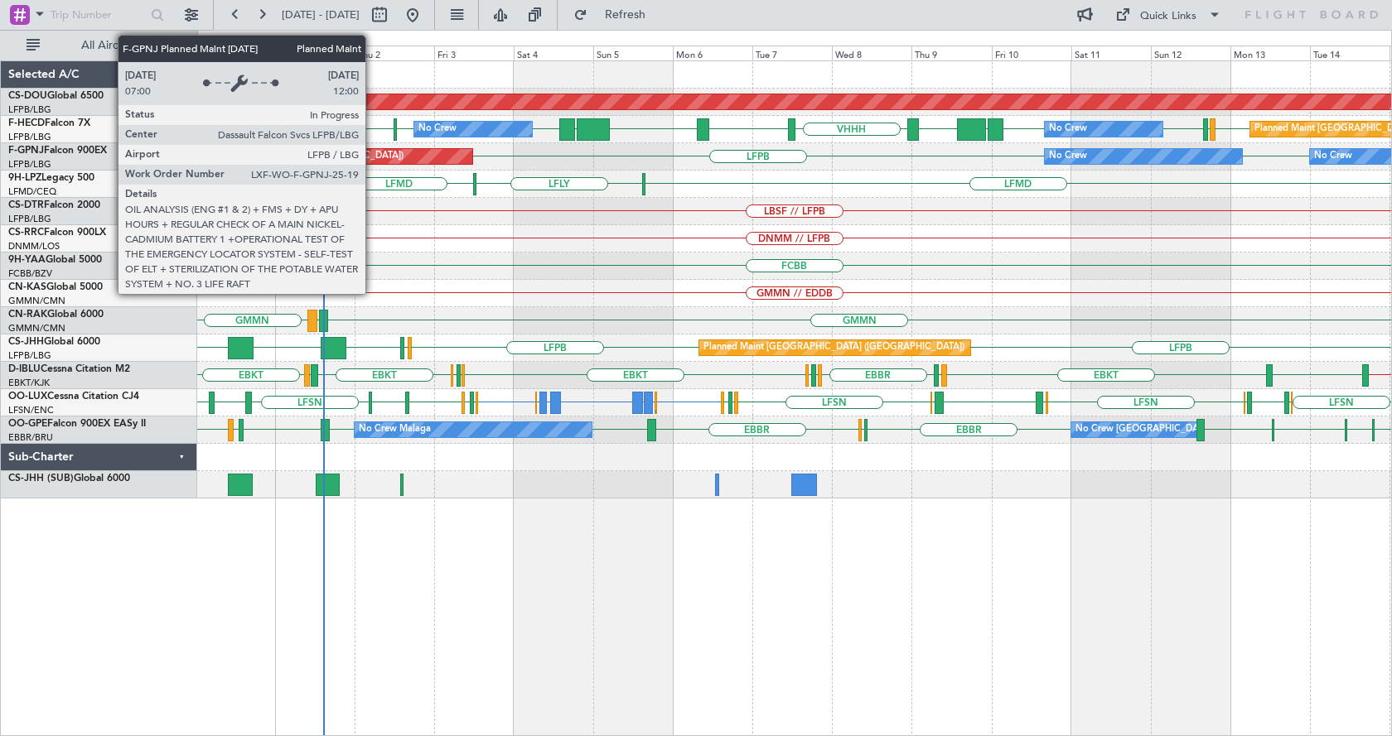
click at [371, 154] on div "Planned Maint [GEOGRAPHIC_DATA] ([GEOGRAPHIC_DATA])" at bounding box center [305, 156] width 334 height 15
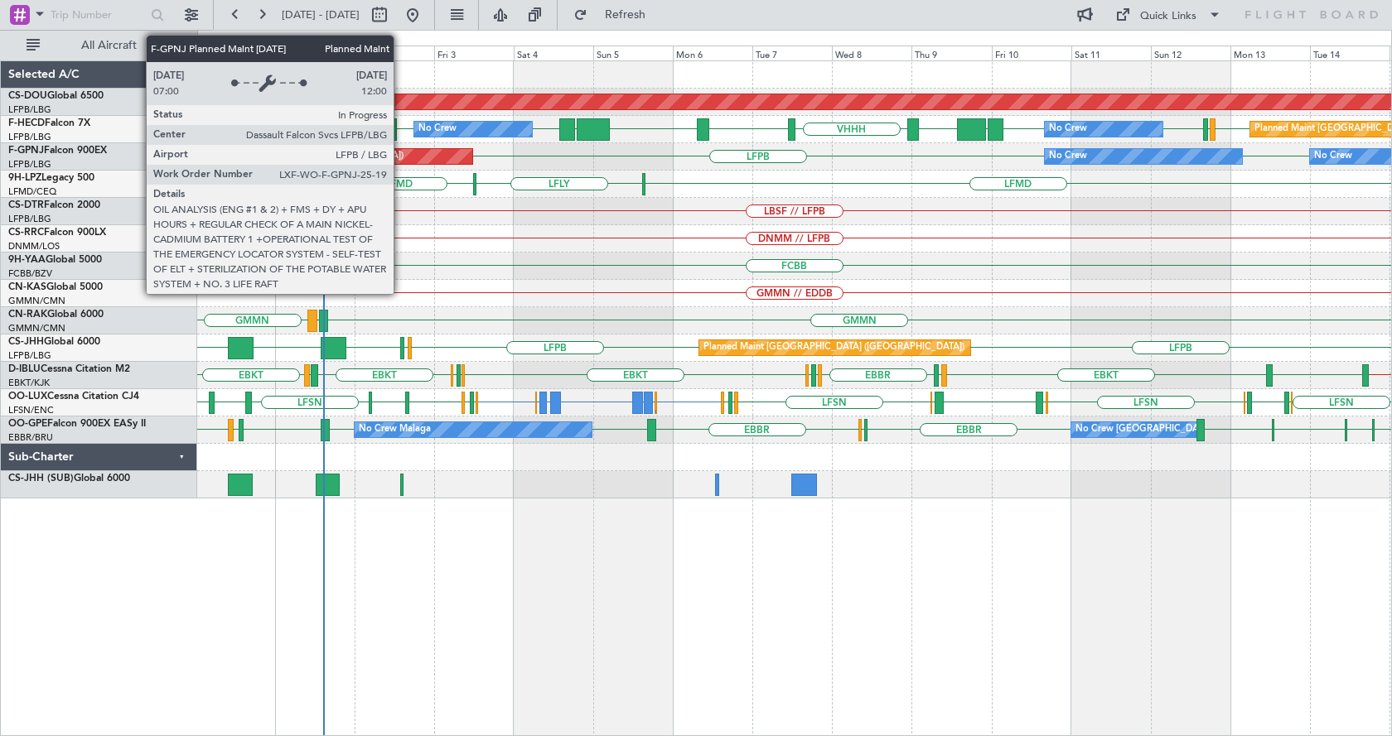
click at [401, 153] on div "Planned Maint [GEOGRAPHIC_DATA] ([GEOGRAPHIC_DATA])" at bounding box center [305, 156] width 334 height 15
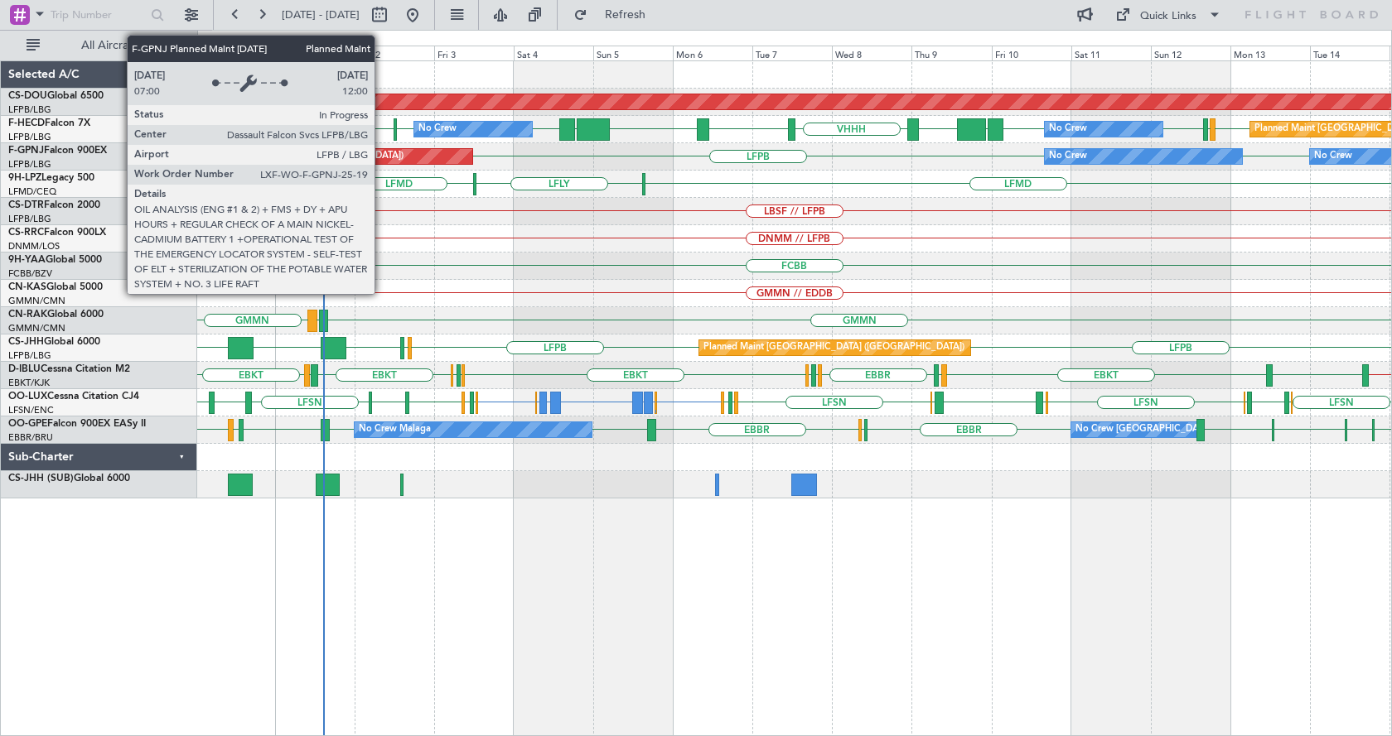
click at [382, 157] on div "Planned Maint [GEOGRAPHIC_DATA] ([GEOGRAPHIC_DATA])" at bounding box center [305, 156] width 334 height 15
